Goal: Information Seeking & Learning: Learn about a topic

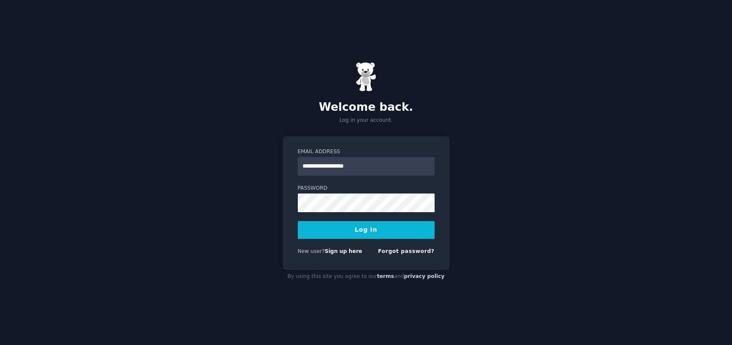
type input "**********"
click at [298, 221] on button "Log In" at bounding box center [366, 230] width 137 height 18
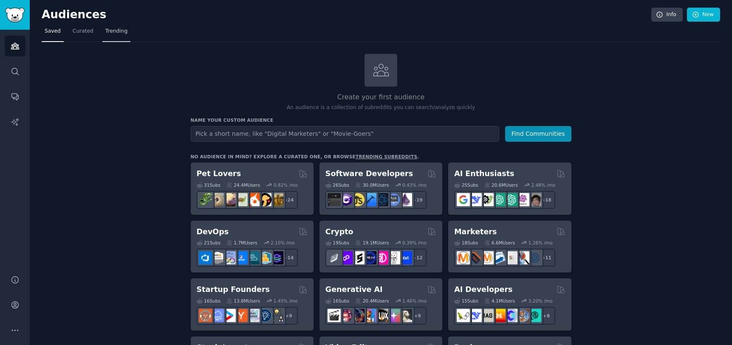
click at [117, 33] on span "Trending" at bounding box center [116, 32] width 22 height 8
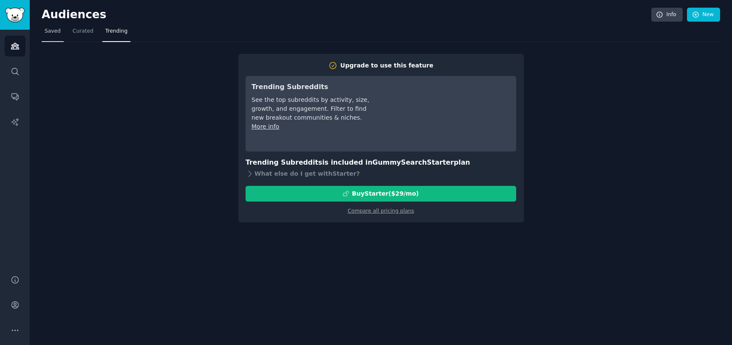
drag, startPoint x: 87, startPoint y: 31, endPoint x: 61, endPoint y: 31, distance: 25.9
click at [87, 31] on span "Curated" at bounding box center [83, 32] width 21 height 8
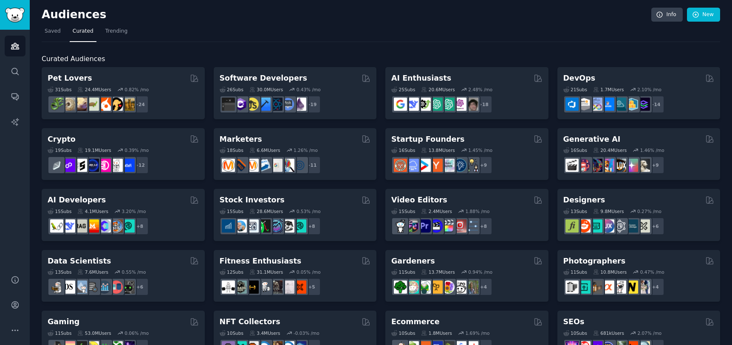
drag, startPoint x: 53, startPoint y: 30, endPoint x: 5, endPoint y: 27, distance: 47.7
click at [53, 30] on span "Saved" at bounding box center [53, 32] width 16 height 8
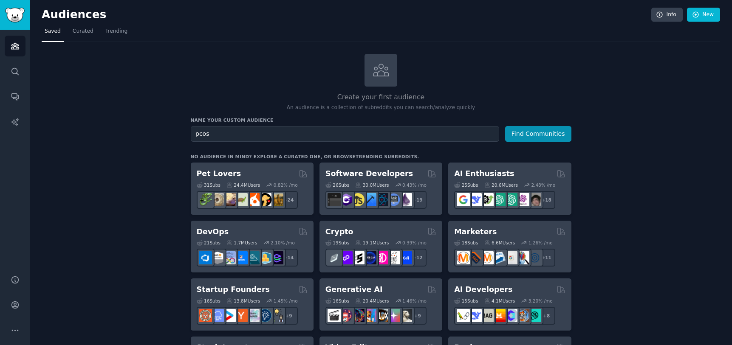
type input "pcos"
click at [505, 126] on button "Find Communities" at bounding box center [538, 134] width 66 height 16
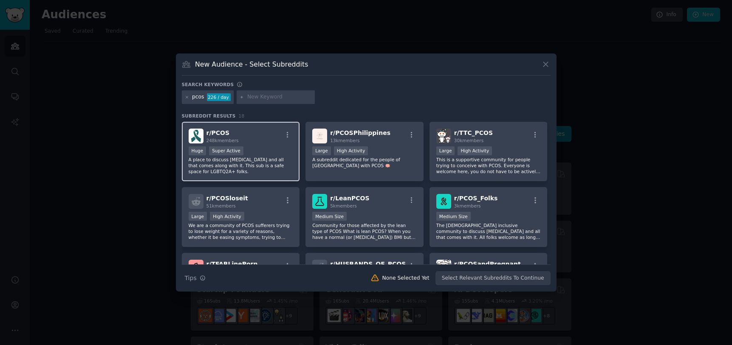
click at [249, 137] on div "r/ PCOS 248k members" at bounding box center [241, 136] width 104 height 15
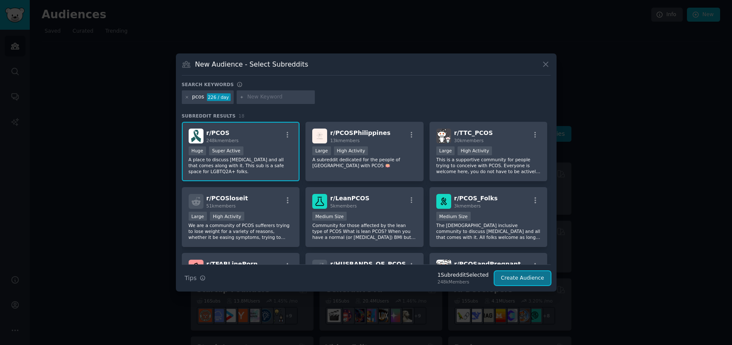
click at [516, 278] on button "Create Audience" at bounding box center [522, 278] width 56 height 14
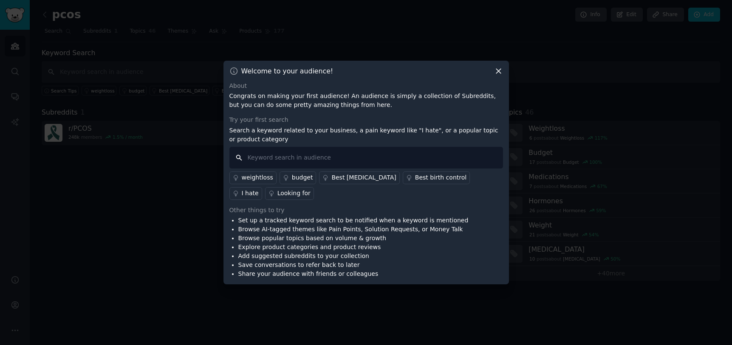
click at [344, 153] on input "text" at bounding box center [365, 158] width 273 height 22
type input "[MEDICAL_DATA]"
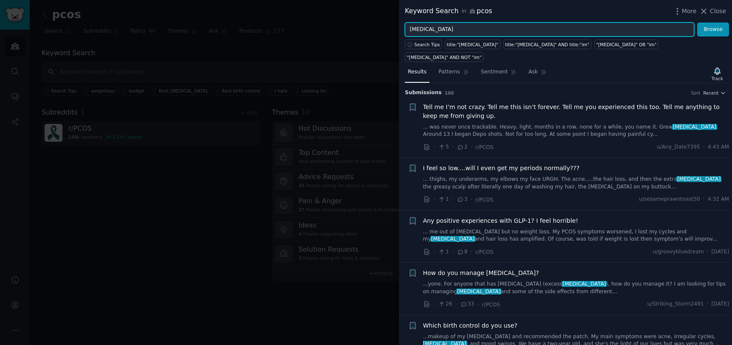
click at [453, 27] on input "[MEDICAL_DATA]" at bounding box center [549, 30] width 289 height 14
type input "[MEDICAL_DATA]"
click at [697, 23] on button "Browse" at bounding box center [713, 30] width 32 height 14
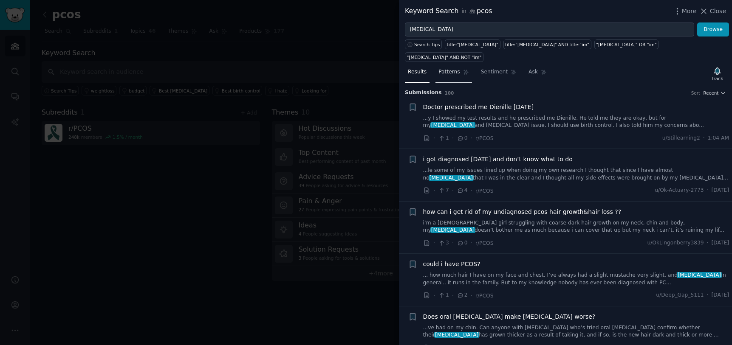
click at [454, 68] on span "Patterns" at bounding box center [448, 72] width 21 height 8
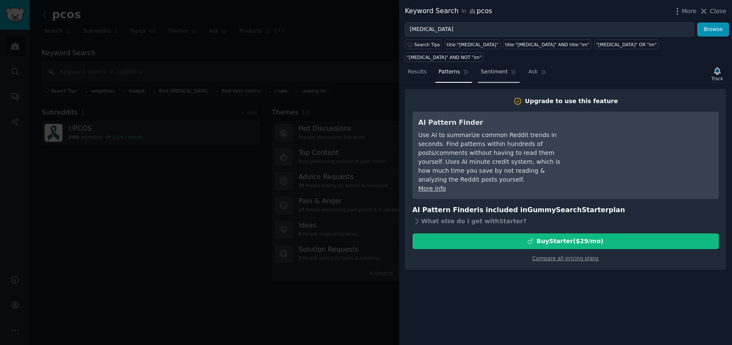
click at [490, 68] on span "Sentiment" at bounding box center [494, 72] width 27 height 8
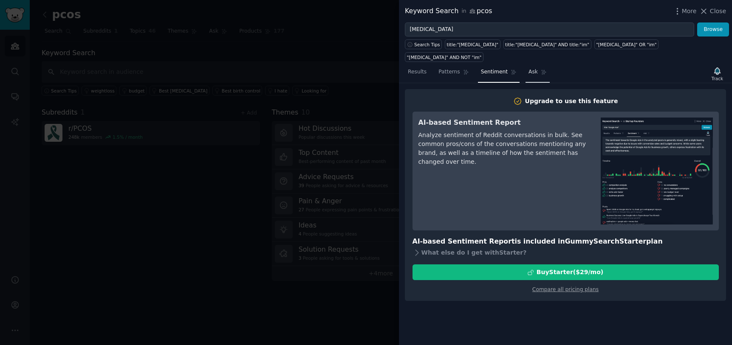
click at [528, 68] on span "Ask" at bounding box center [532, 72] width 9 height 8
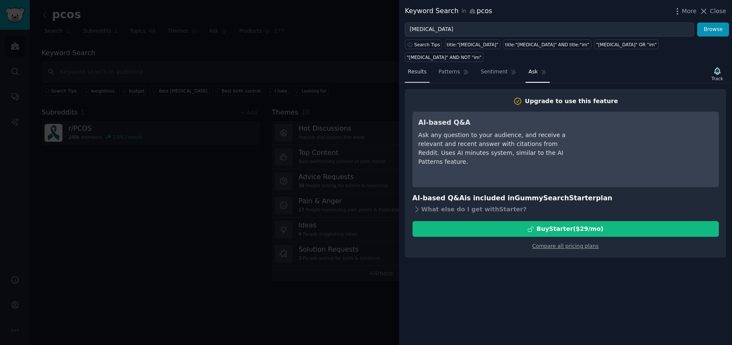
click at [414, 68] on span "Results" at bounding box center [417, 72] width 19 height 8
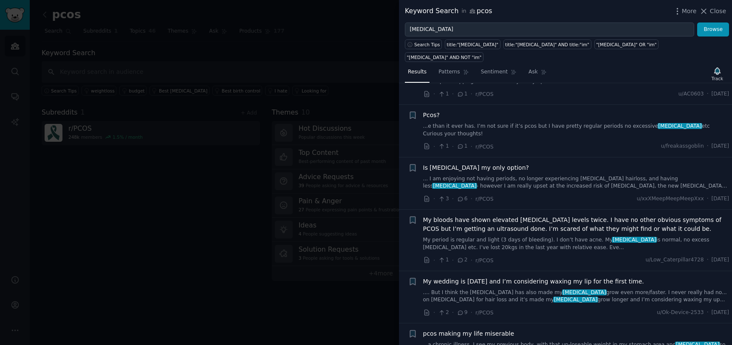
scroll to position [892, 0]
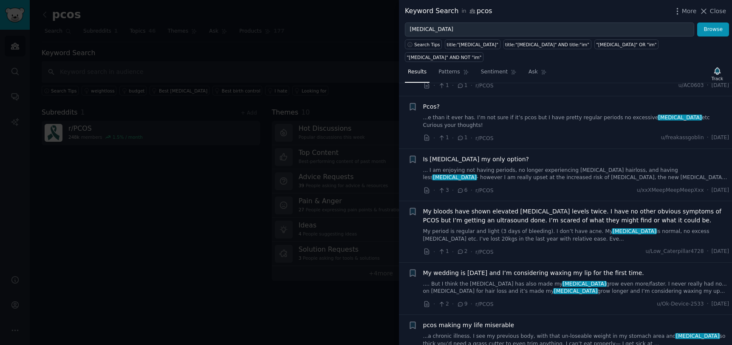
click at [551, 114] on link "...e than it ever has. I’m not sure if it’s pcos but I have pretty regular peri…" at bounding box center [576, 121] width 306 height 15
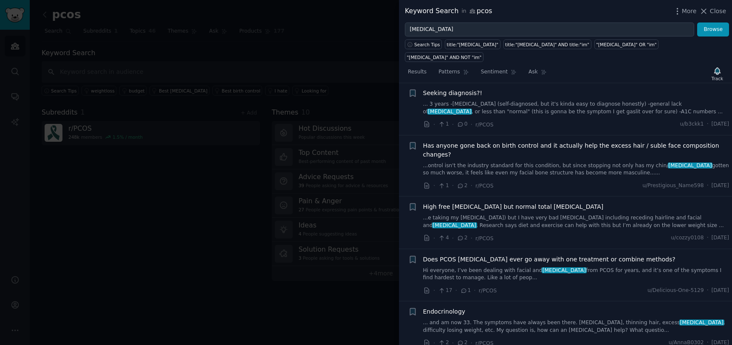
scroll to position [1797, 0]
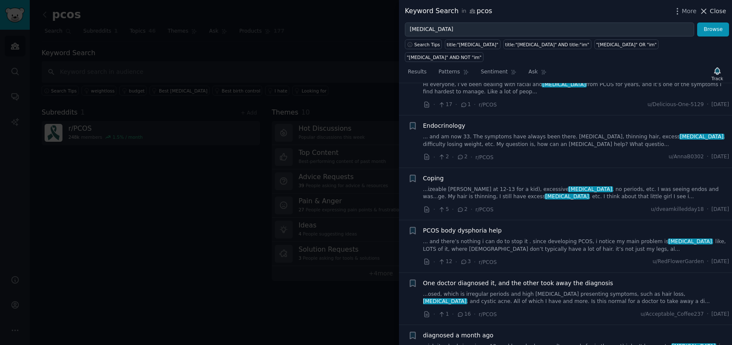
click at [713, 11] on span "Close" at bounding box center [718, 11] width 16 height 9
